Goal: Task Accomplishment & Management: Use online tool/utility

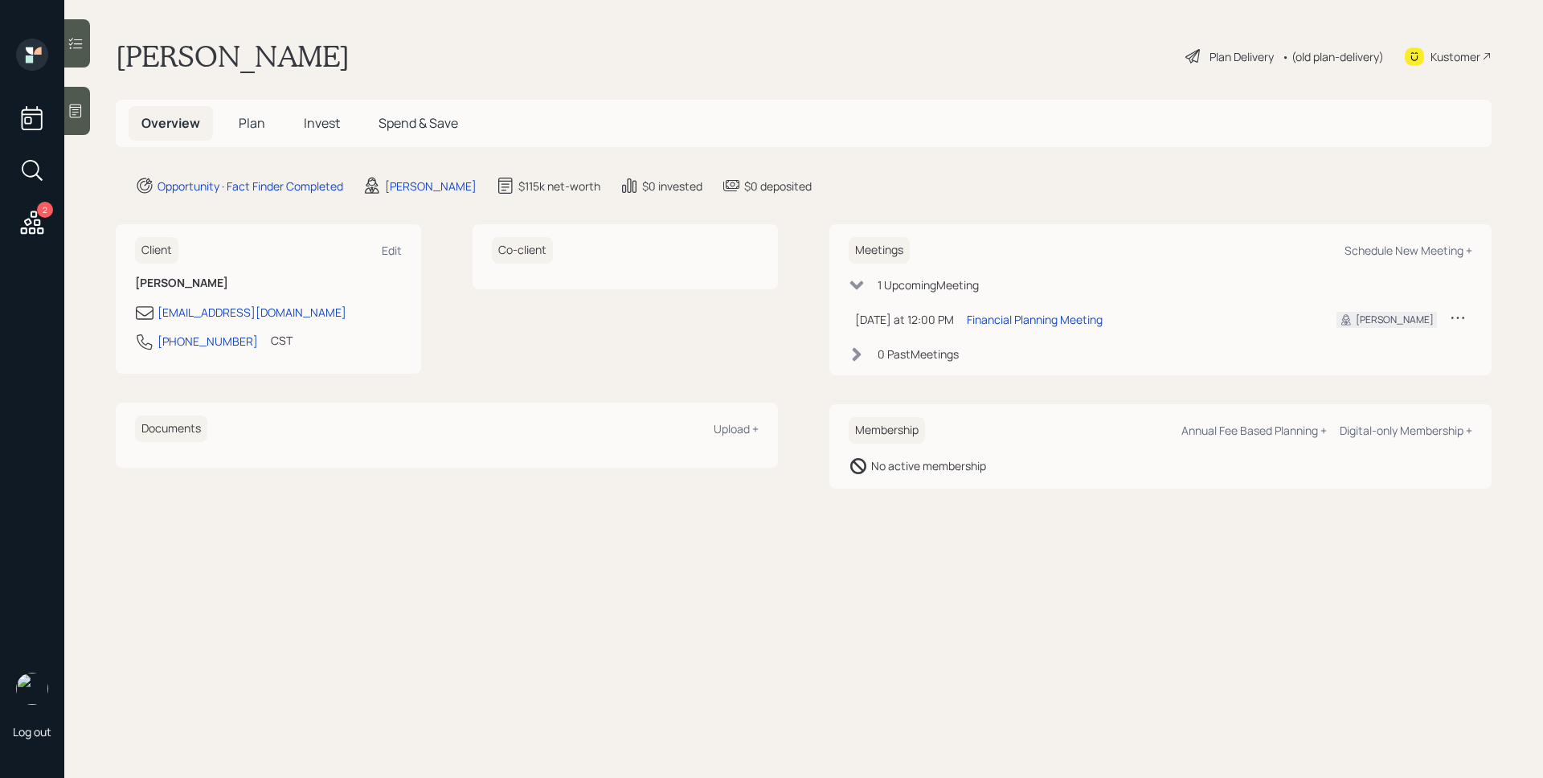
click at [252, 126] on span "Plan" at bounding box center [252, 123] width 27 height 18
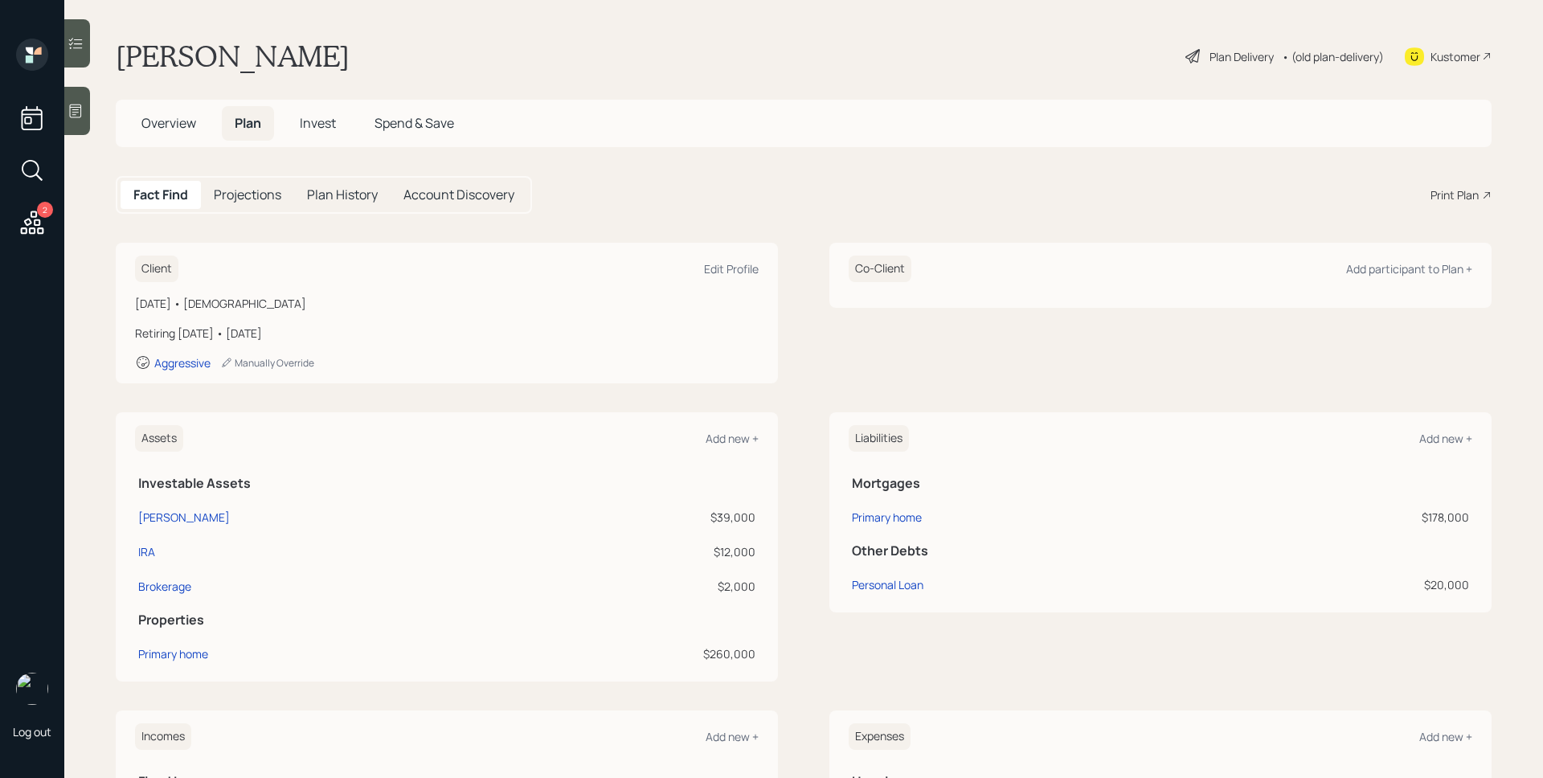
click at [1451, 196] on div "Print Plan" at bounding box center [1455, 194] width 48 height 17
